Goal: Information Seeking & Learning: Learn about a topic

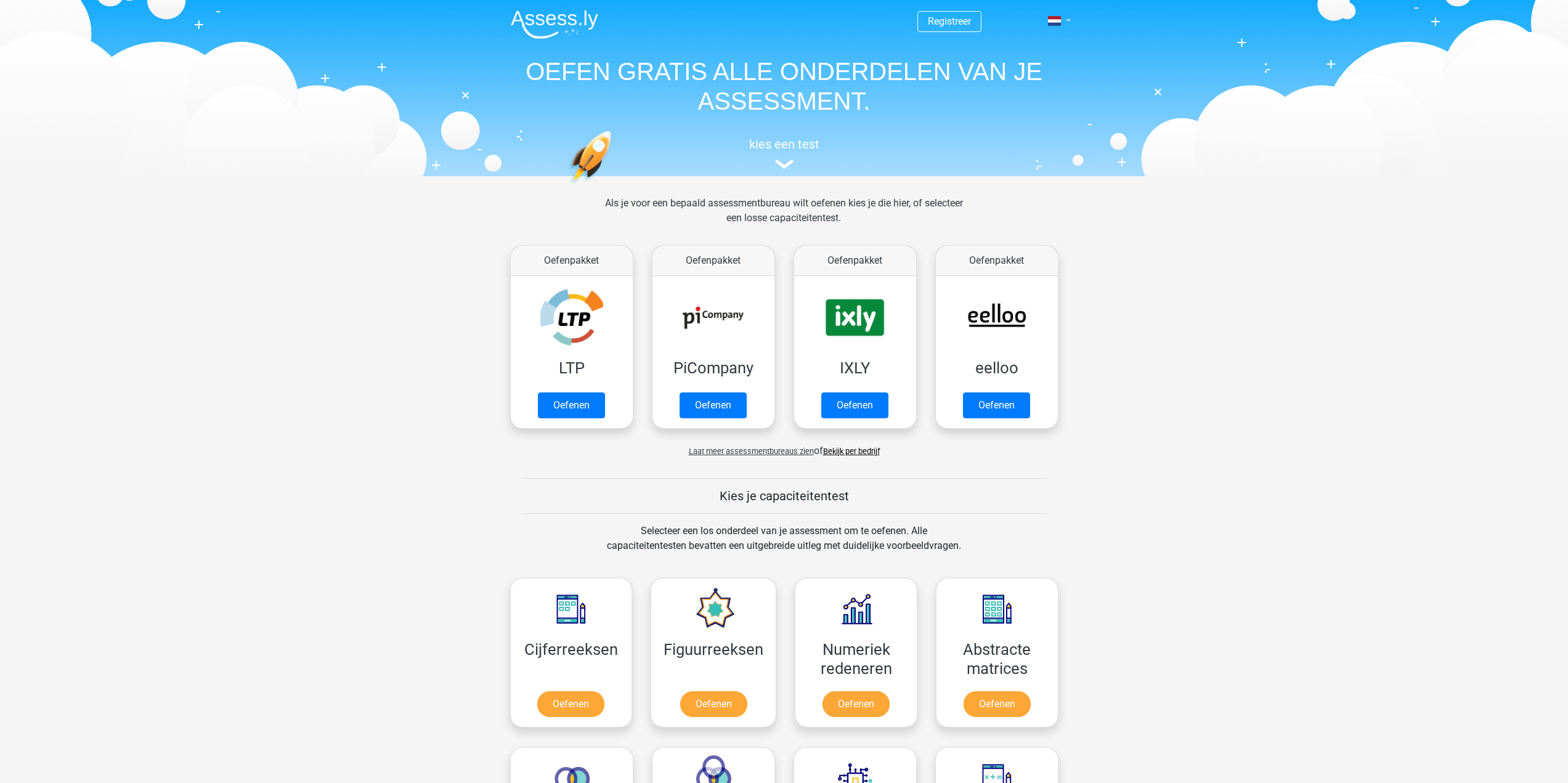
click at [1063, 14] on link at bounding box center [1055, 20] width 25 height 14
click at [1040, 72] on link "English" at bounding box center [1024, 68] width 85 height 20
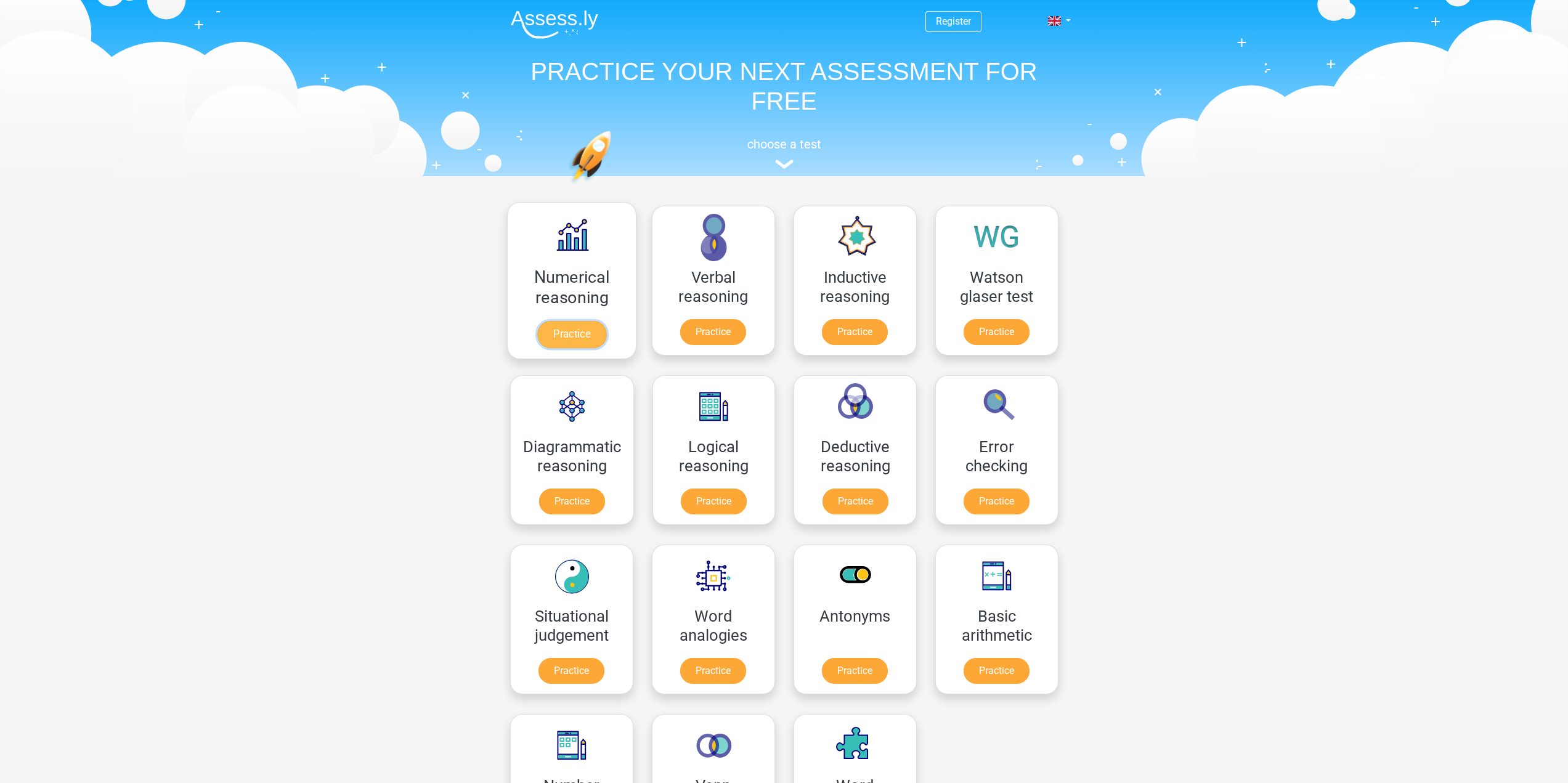
click at [572, 329] on link "Practice" at bounding box center [571, 334] width 69 height 27
drag, startPoint x: 1253, startPoint y: 268, endPoint x: 1207, endPoint y: 15, distance: 257.1
click at [1253, 267] on div "Register Nederlands English" at bounding box center [784, 784] width 1568 height 1568
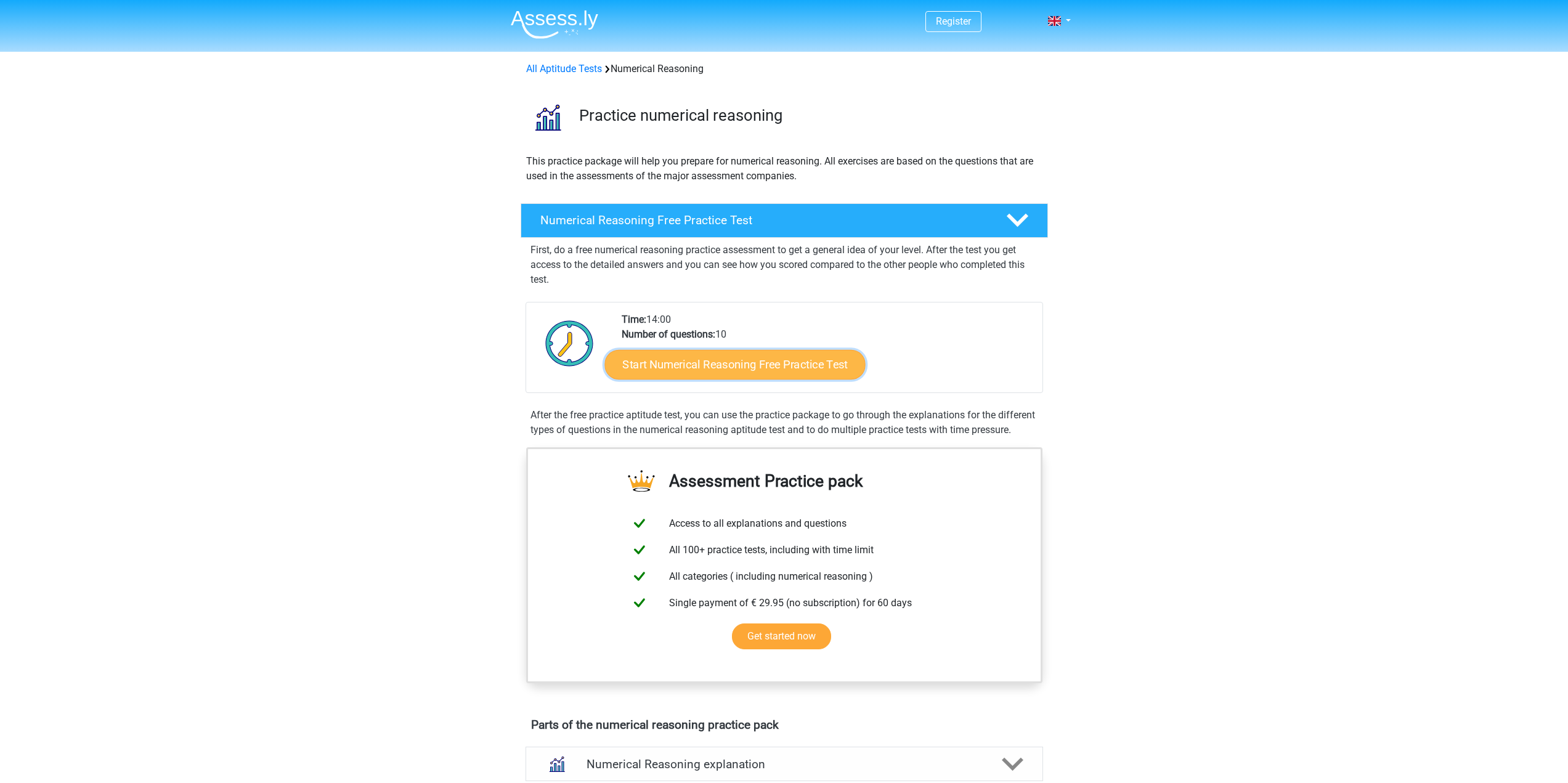
click at [667, 363] on link "Start Numerical Reasoning Free Practice Test" at bounding box center [734, 363] width 260 height 30
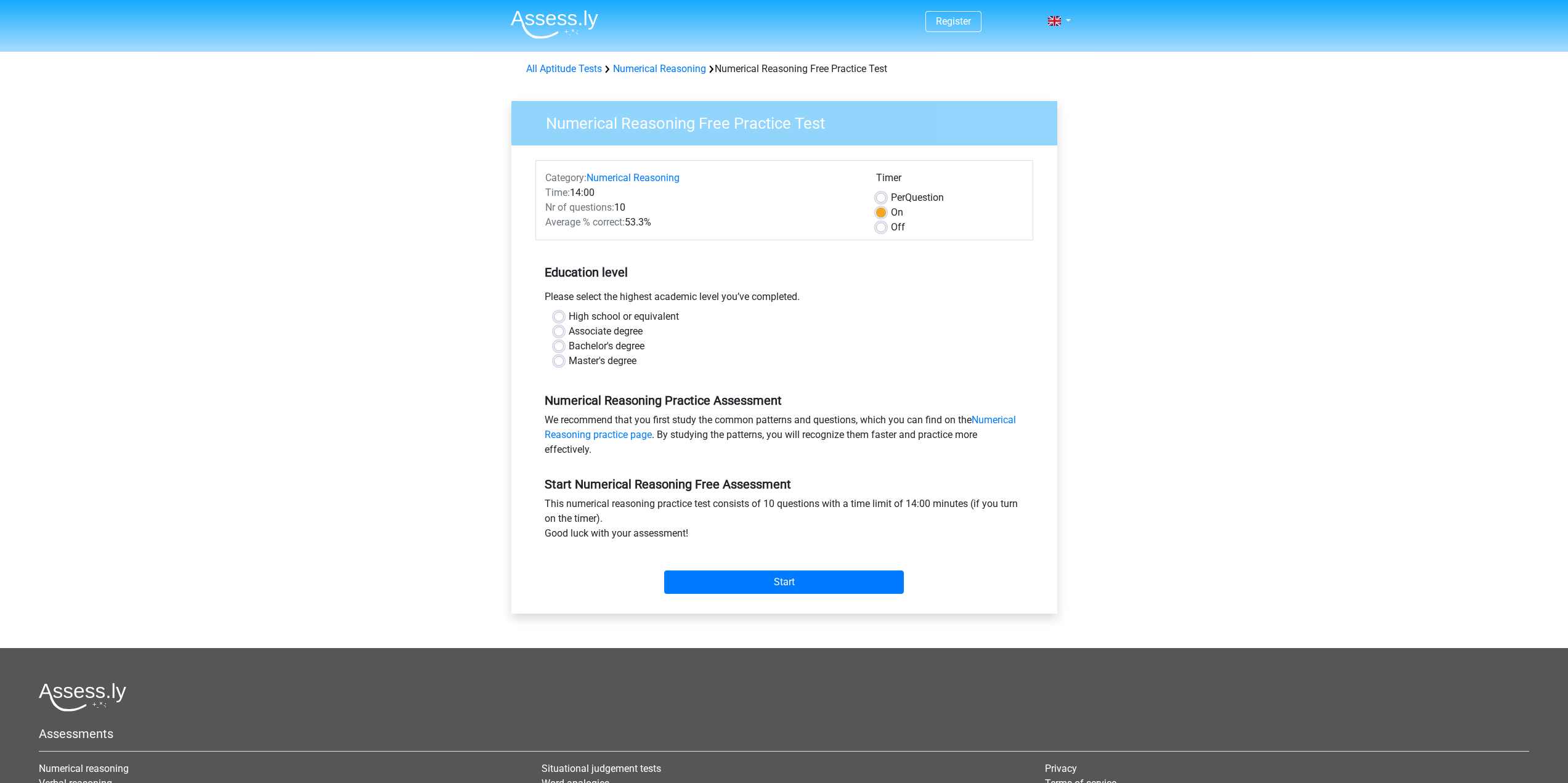
click at [569, 318] on label "High school or equivalent" at bounding box center [624, 316] width 110 height 14
click at [563, 318] on input "High school or equivalent" at bounding box center [559, 316] width 10 height 12
radio input "true"
click at [891, 223] on label "Off" at bounding box center [897, 227] width 15 height 14
click at [877, 223] on input "Off" at bounding box center [881, 226] width 10 height 12
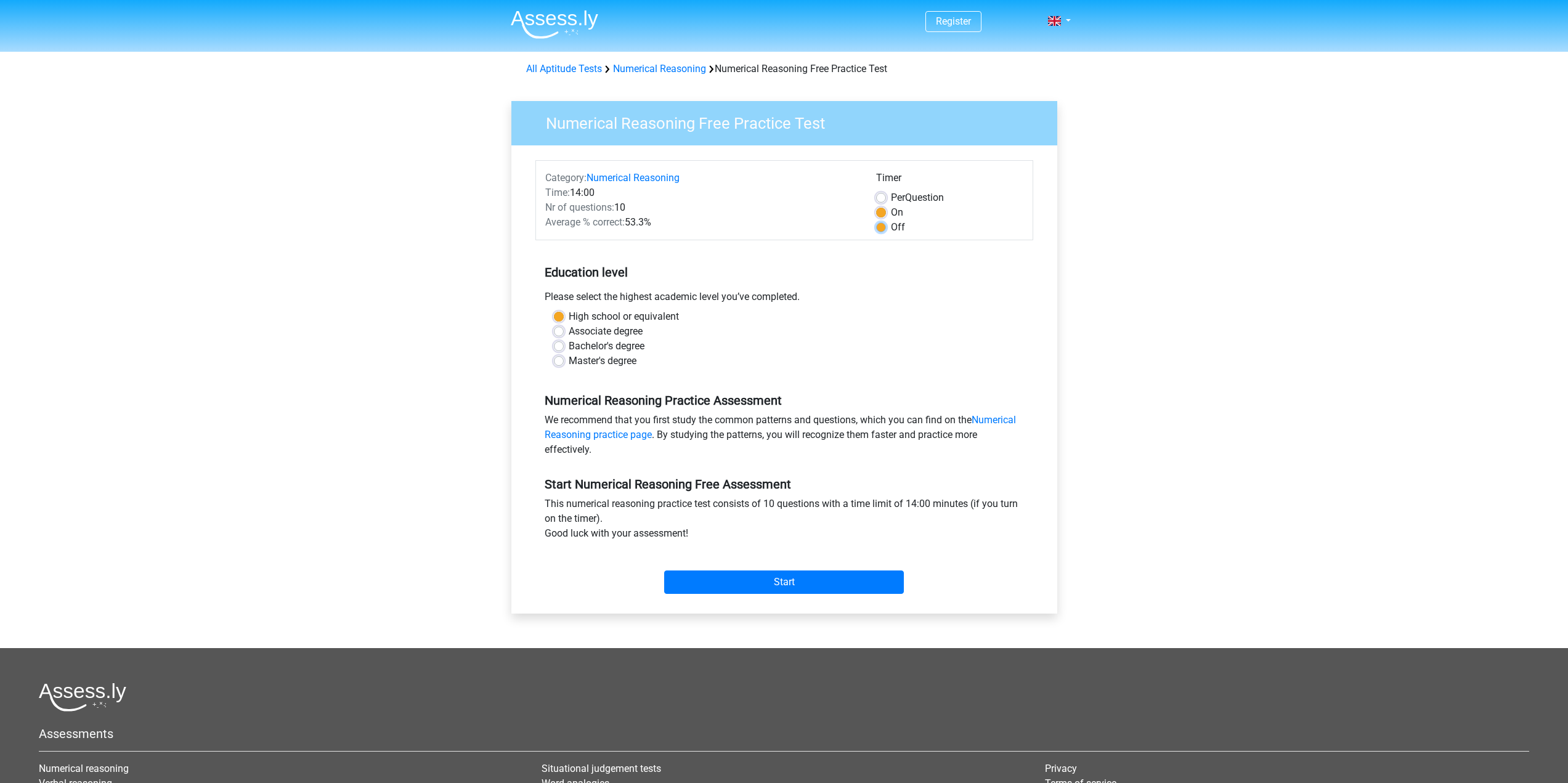
radio input "true"
click at [752, 582] on input "Start" at bounding box center [783, 582] width 240 height 23
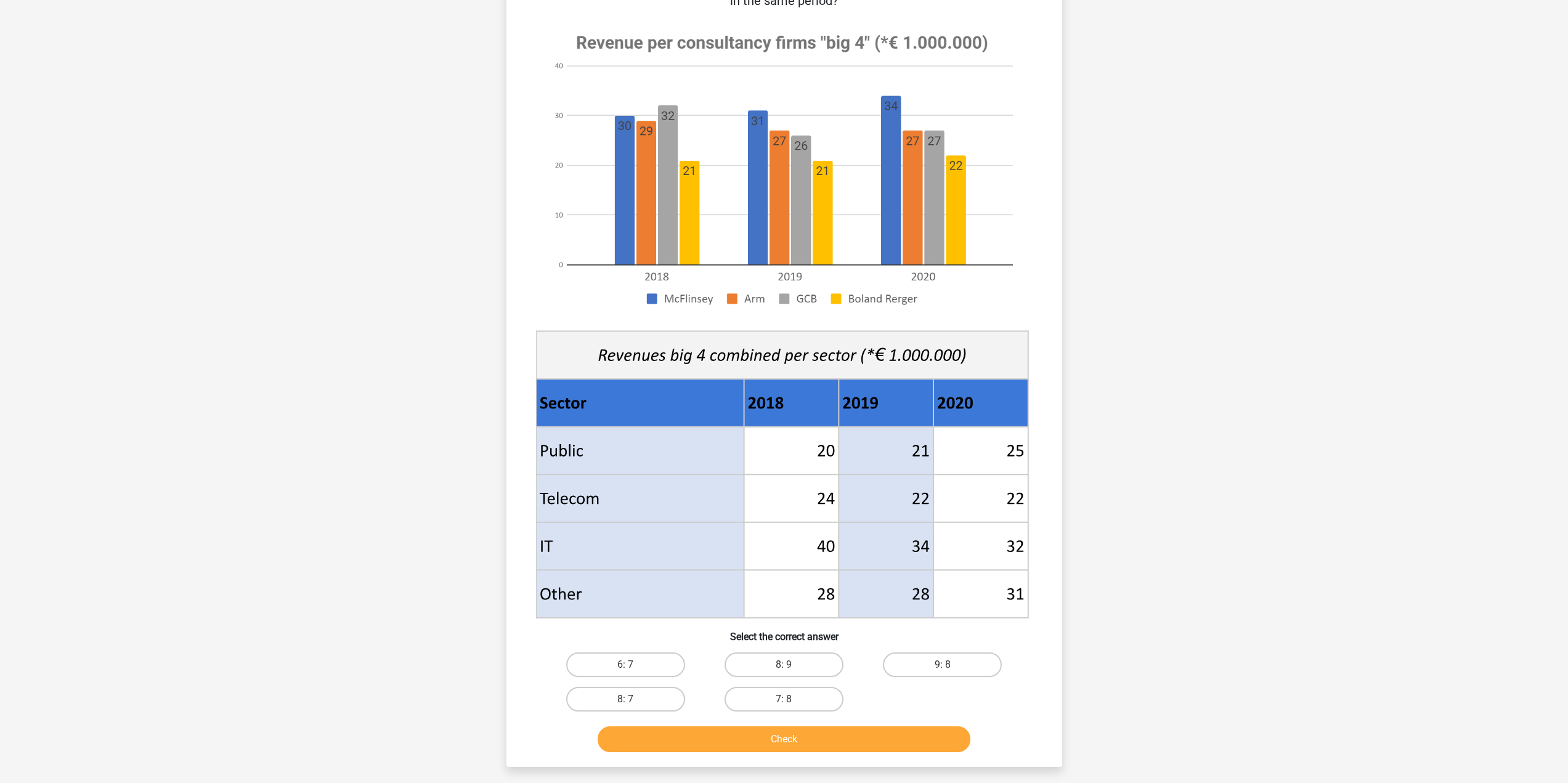
scroll to position [61, 0]
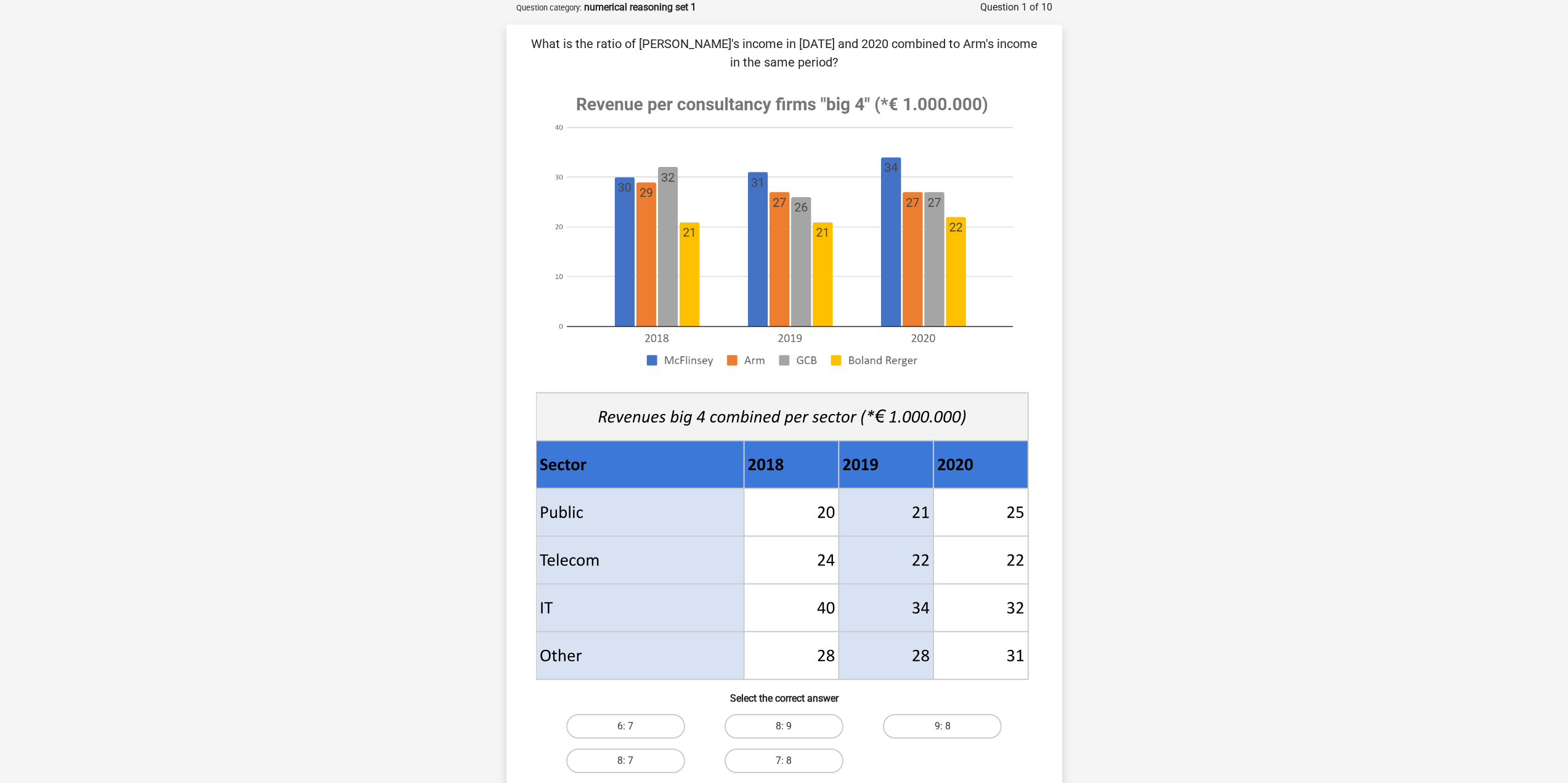
drag, startPoint x: 655, startPoint y: 38, endPoint x: 943, endPoint y: 26, distance: 288.2
click at [943, 26] on div "What is the ratio of [PERSON_NAME]'s income in [DATE] and 2020 combined to Arm'…" at bounding box center [784, 426] width 555 height 803
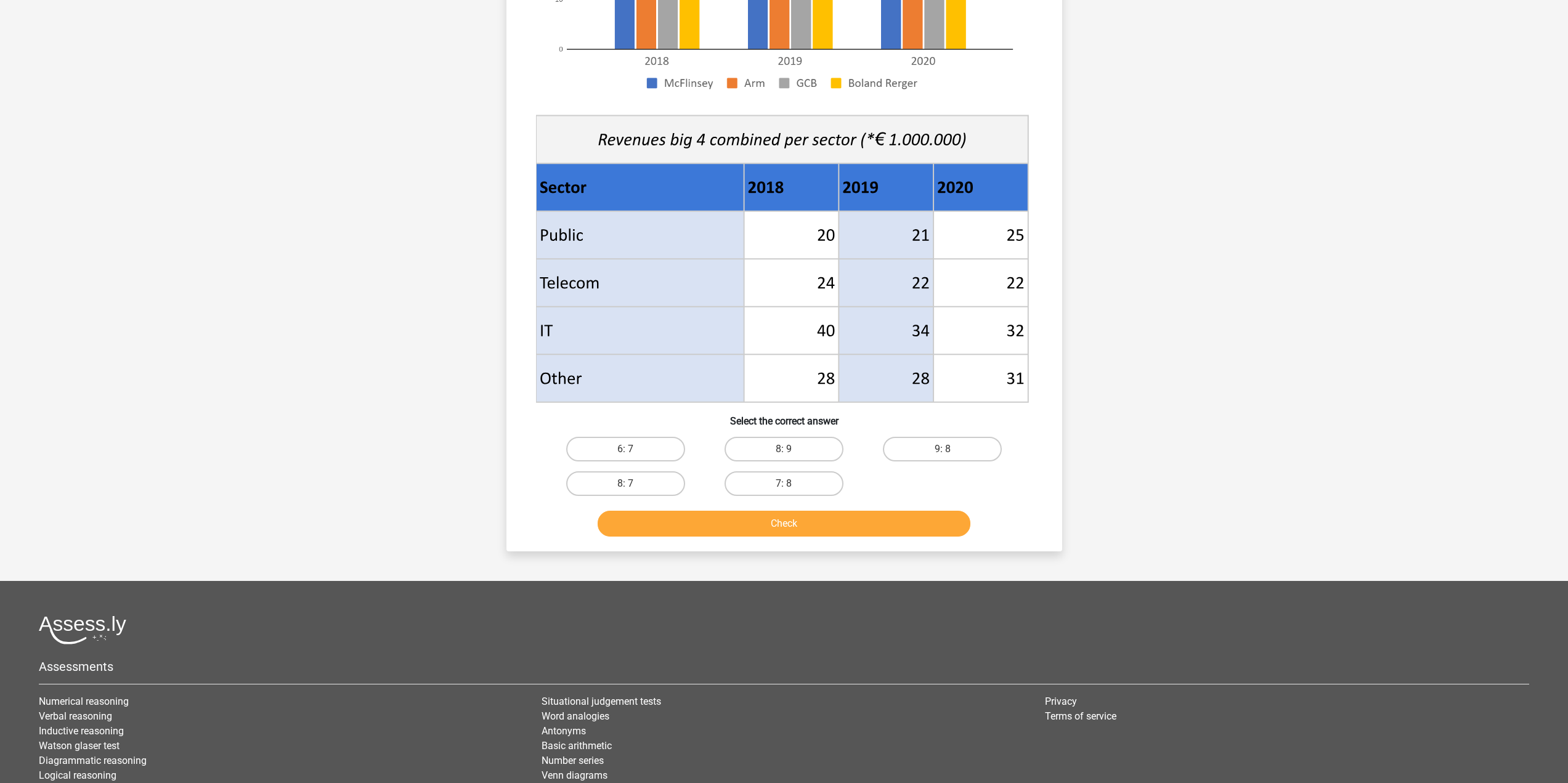
scroll to position [369, 0]
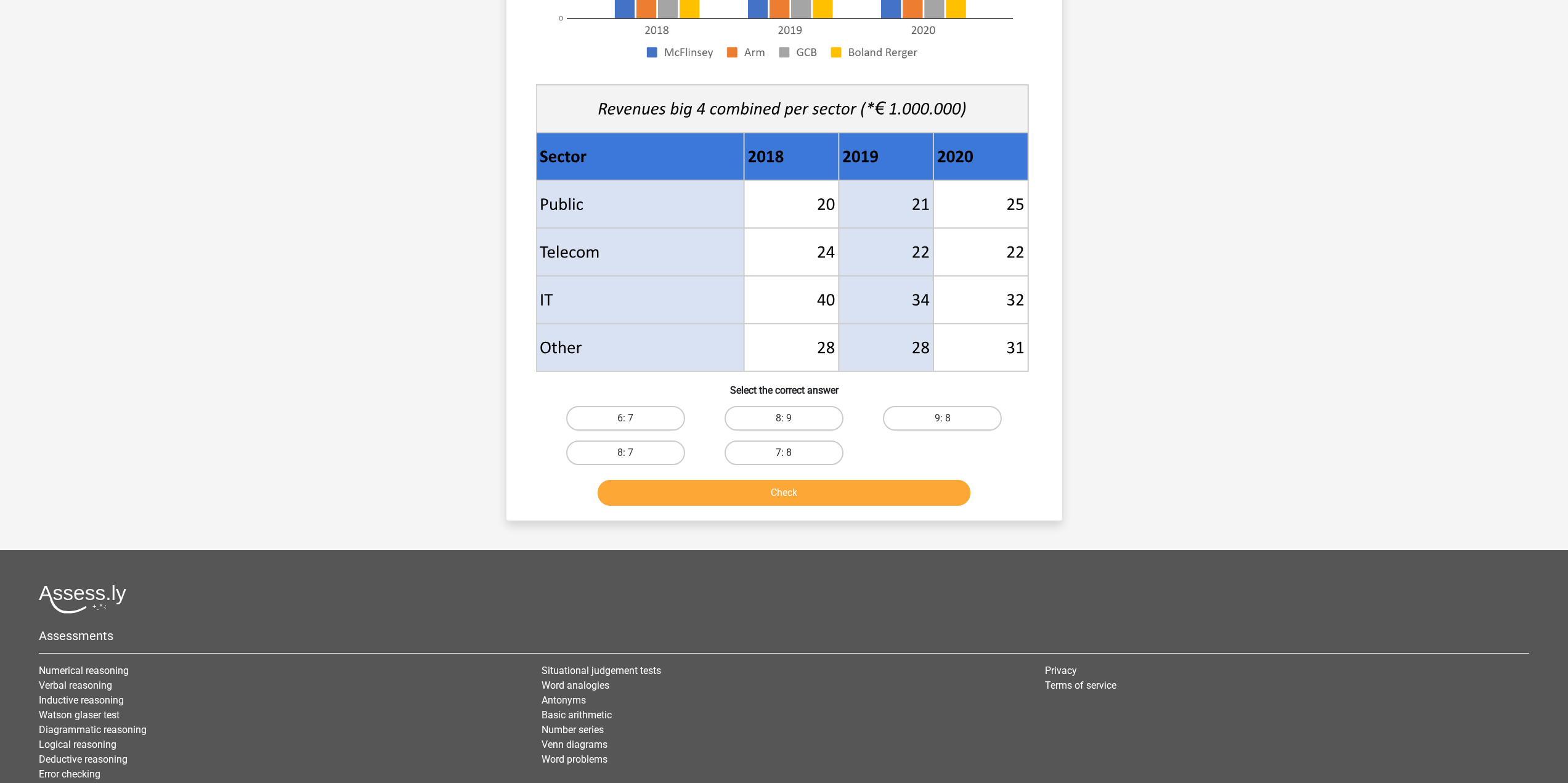
click at [787, 444] on label "7: 8" at bounding box center [783, 452] width 119 height 25
click at [787, 453] on input "7: 8" at bounding box center [787, 456] width 8 height 8
radio input "true"
click at [775, 496] on button "Check" at bounding box center [784, 493] width 373 height 26
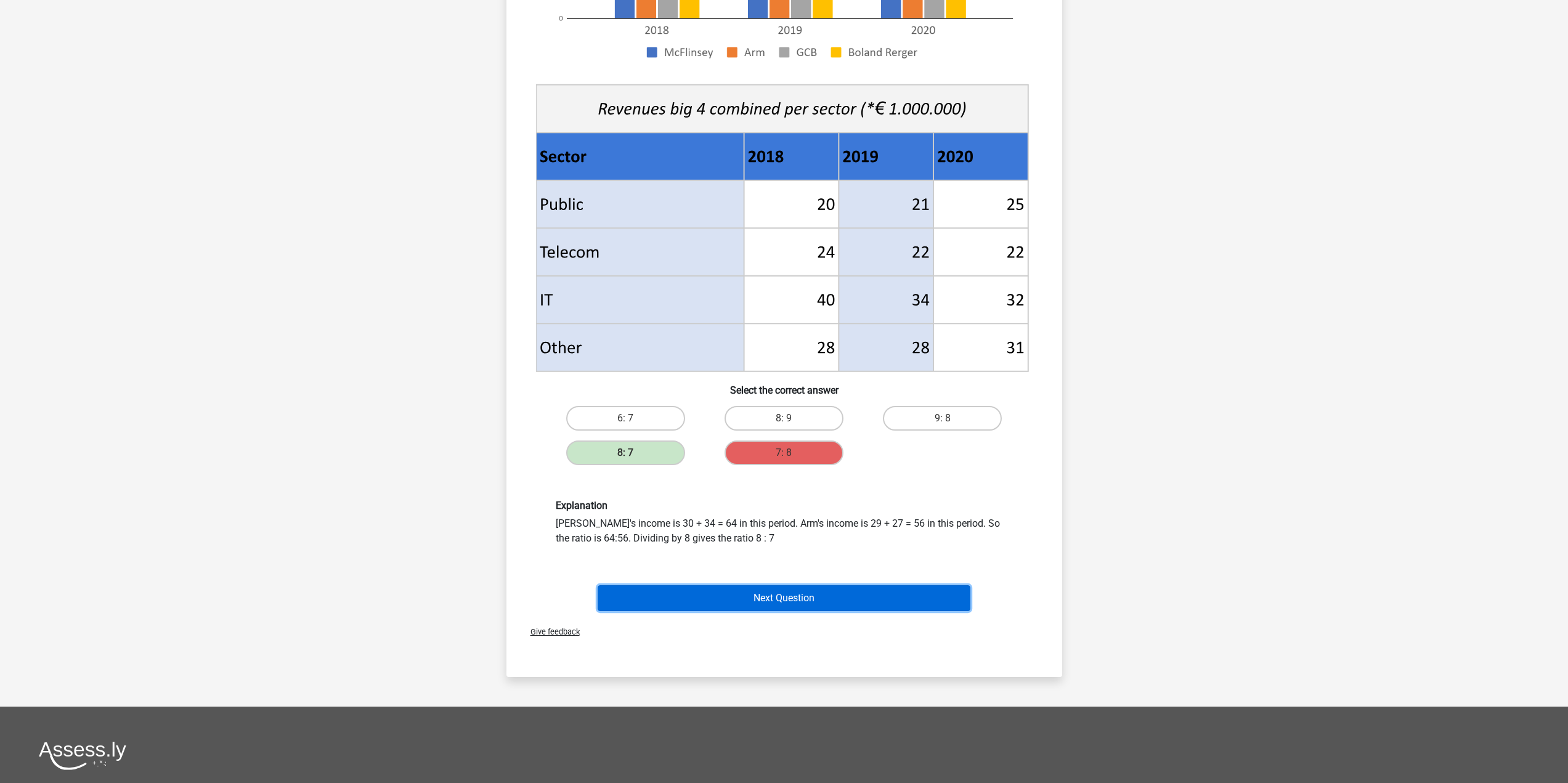
click at [752, 603] on button "Next Question" at bounding box center [784, 598] width 373 height 26
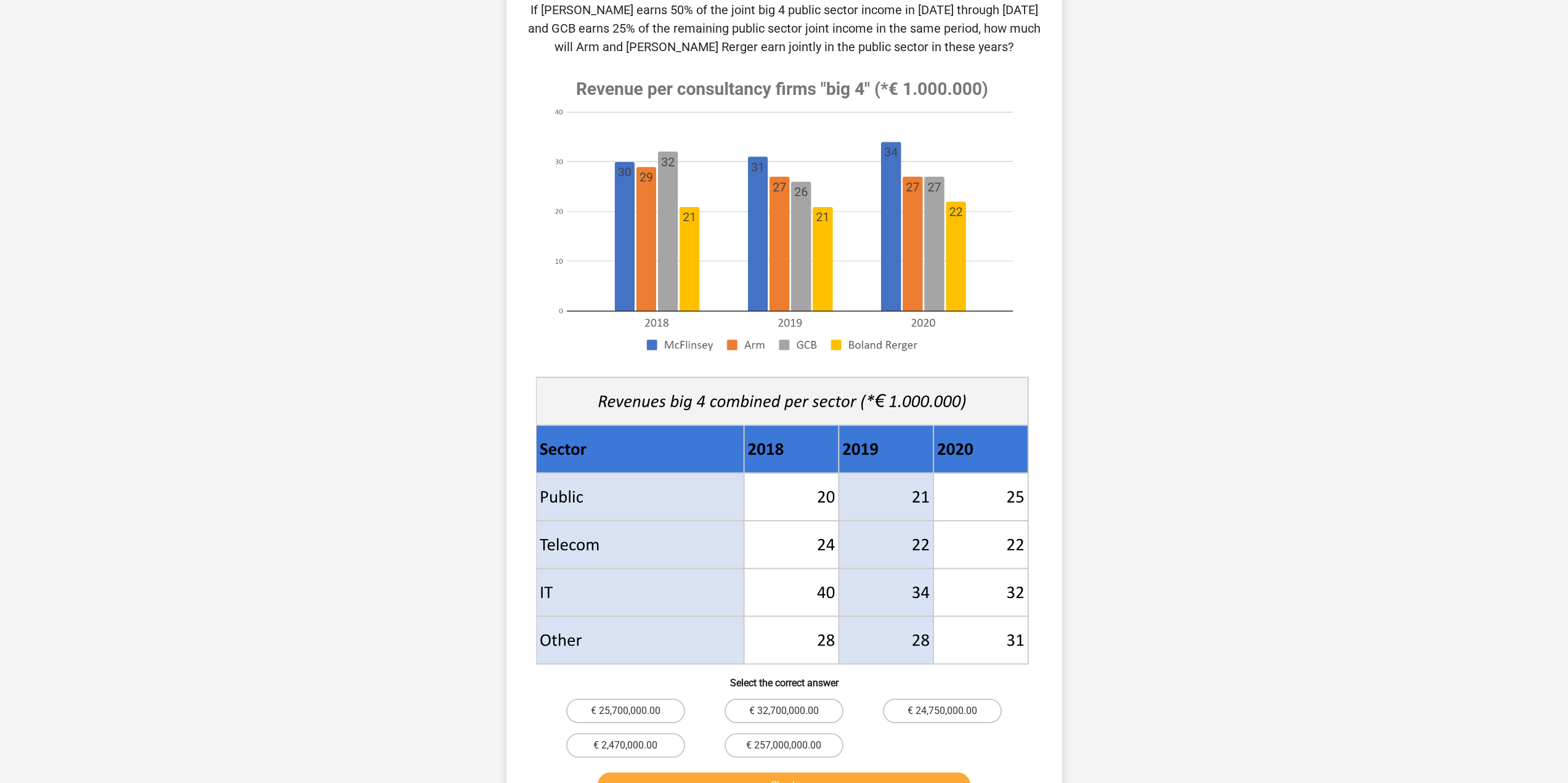
scroll to position [123, 0]
